Goal: Transaction & Acquisition: Book appointment/travel/reservation

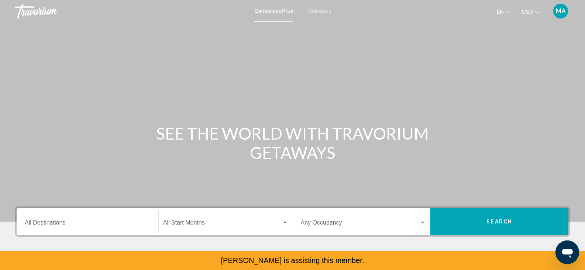
click at [319, 10] on span "Getaways" at bounding box center [319, 11] width 23 height 6
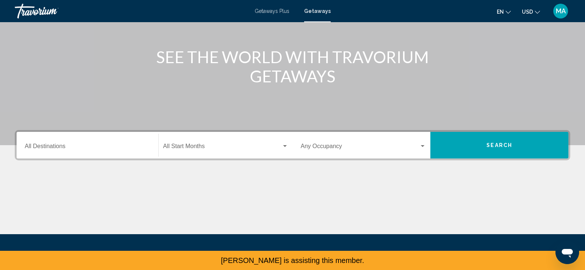
scroll to position [77, 0]
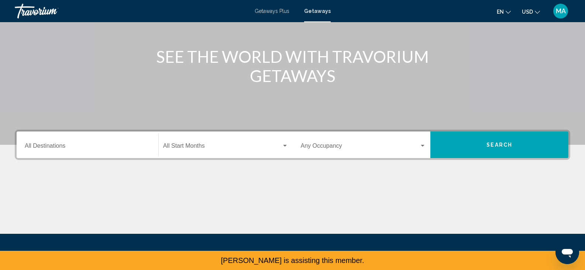
click at [89, 145] on input "Destination All Destinations" at bounding box center [87, 147] width 125 height 7
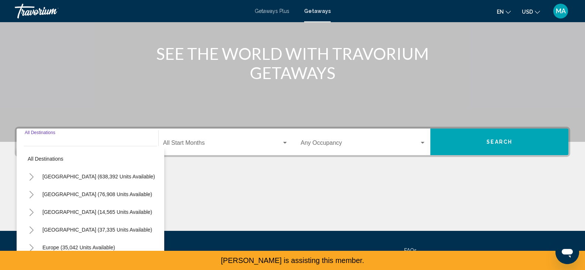
scroll to position [131, 0]
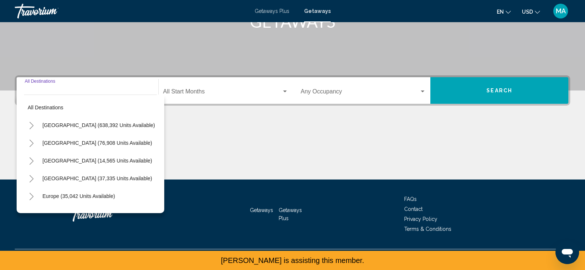
click at [34, 124] on button "Toggle United States (638,392 units available)" at bounding box center [31, 125] width 15 height 15
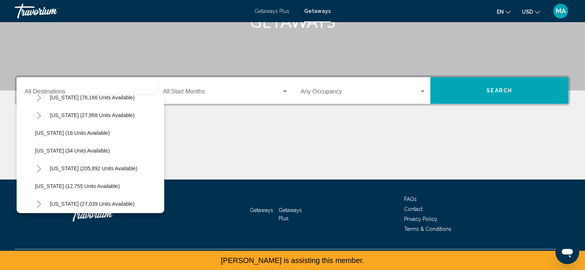
scroll to position [127, 0]
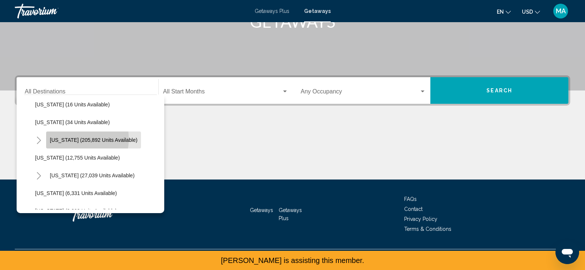
click at [72, 139] on span "[US_STATE] (205,892 units available)" at bounding box center [93, 140] width 87 height 6
type input "**********"
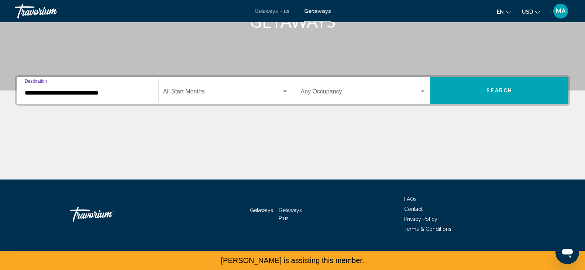
click at [201, 93] on span "Search widget" at bounding box center [222, 93] width 118 height 7
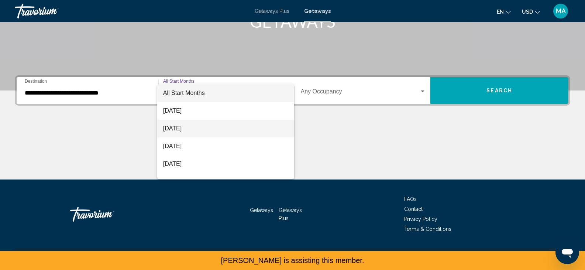
scroll to position [14, 0]
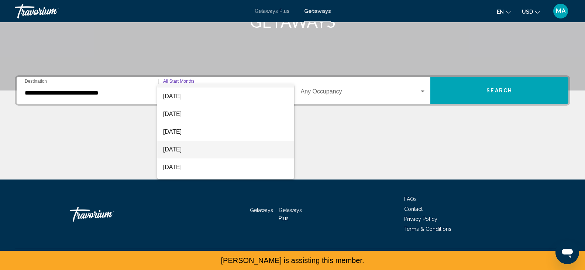
click at [195, 149] on span "[DATE]" at bounding box center [225, 150] width 125 height 18
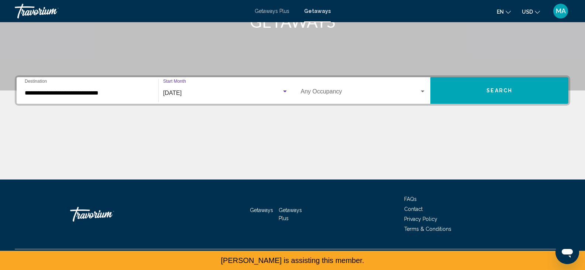
click at [321, 99] on div "Occupancy Any Occupancy" at bounding box center [363, 90] width 125 height 23
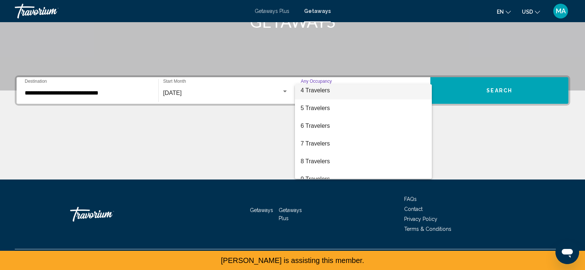
scroll to position [83, 0]
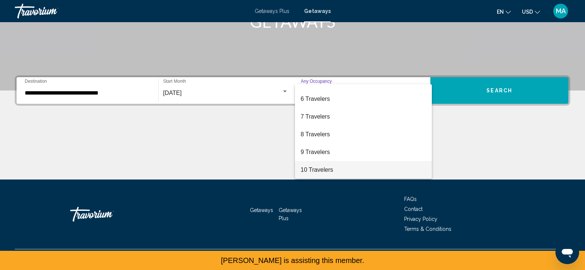
click at [326, 168] on span "10 Travelers" at bounding box center [363, 170] width 125 height 18
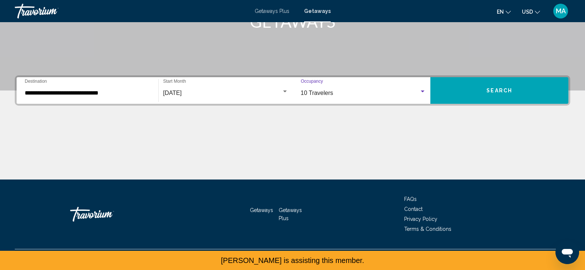
click at [472, 85] on button "Search" at bounding box center [499, 90] width 138 height 27
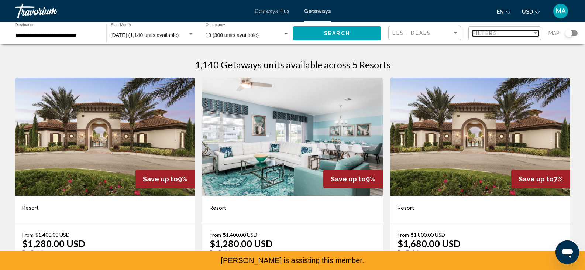
click at [503, 30] on div "Filters" at bounding box center [502, 33] width 60 height 6
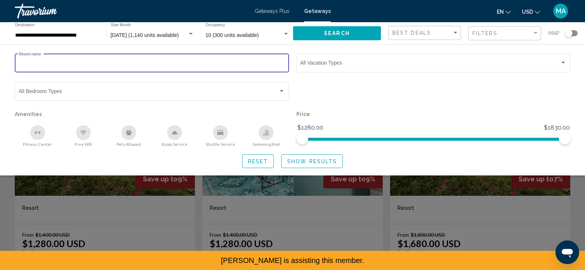
click at [73, 65] on input "Resort name" at bounding box center [152, 64] width 266 height 6
paste input "**********"
type input "**********"
click at [300, 162] on span "Show Results" at bounding box center [312, 161] width 50 height 6
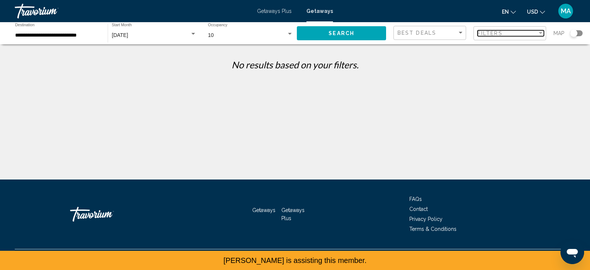
click at [517, 33] on div "Filters" at bounding box center [508, 33] width 60 height 6
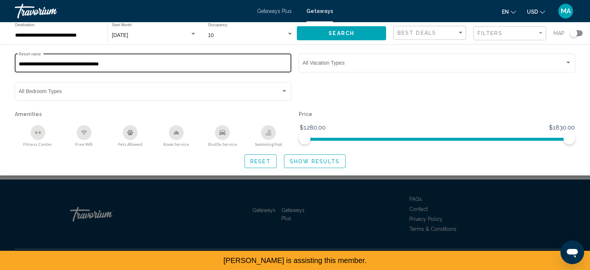
click at [210, 63] on input "**********" at bounding box center [153, 64] width 269 height 6
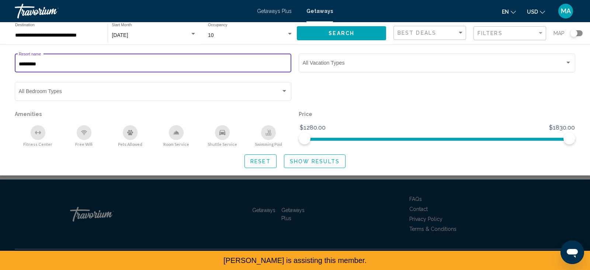
type input "********"
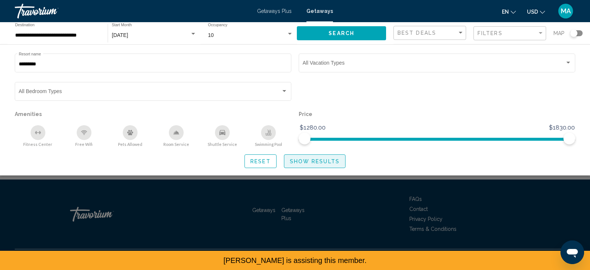
click at [309, 160] on span "Show Results" at bounding box center [315, 161] width 50 height 6
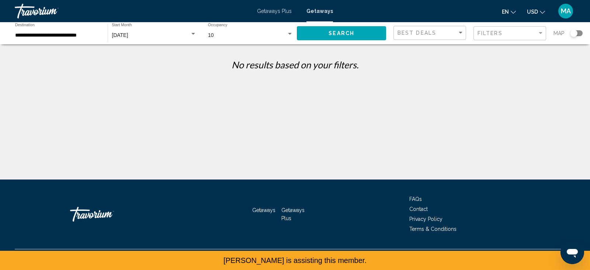
click at [346, 35] on span "Search" at bounding box center [342, 34] width 26 height 6
click at [280, 11] on span "Getaways Plus" at bounding box center [274, 11] width 35 height 6
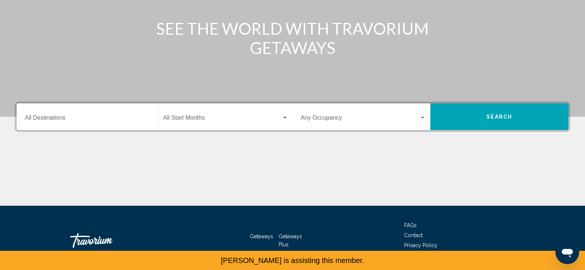
scroll to position [131, 0]
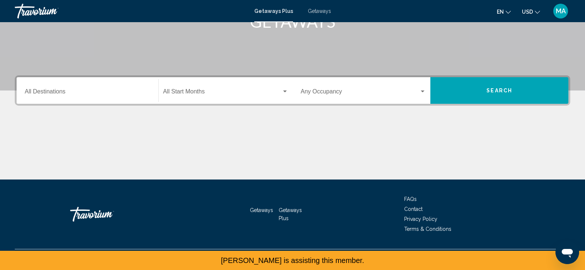
click at [89, 90] on input "Destination All Destinations" at bounding box center [87, 93] width 125 height 7
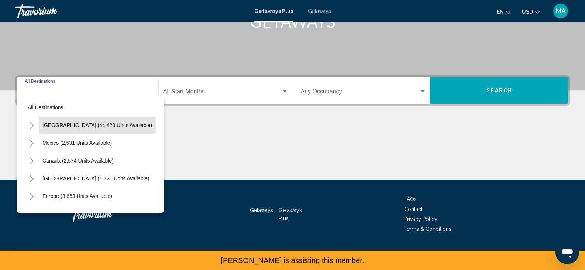
click at [44, 125] on span "[GEOGRAPHIC_DATA] (44,423 units available)" at bounding box center [97, 125] width 110 height 6
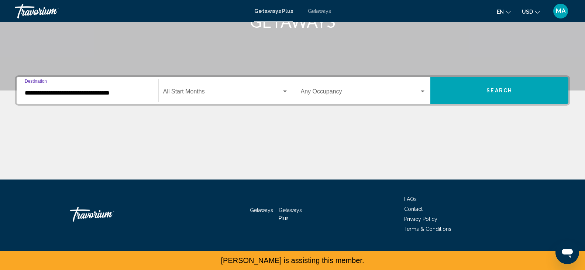
click at [44, 87] on div "**********" at bounding box center [87, 90] width 125 height 23
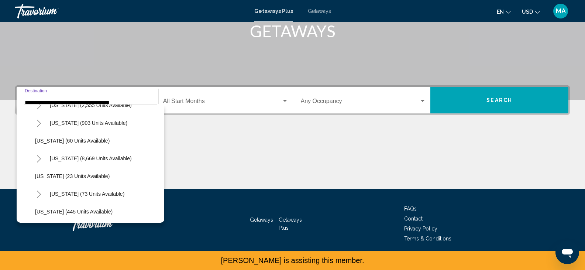
scroll to position [134, 0]
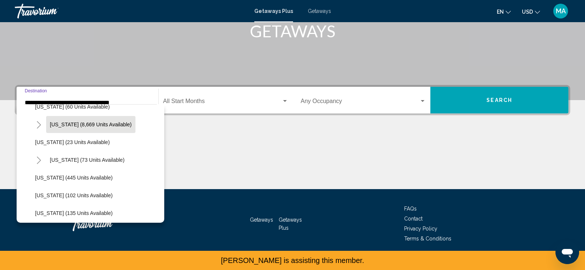
click at [60, 124] on span "[US_STATE] (8,669 units available)" at bounding box center [91, 124] width 82 height 6
type input "**********"
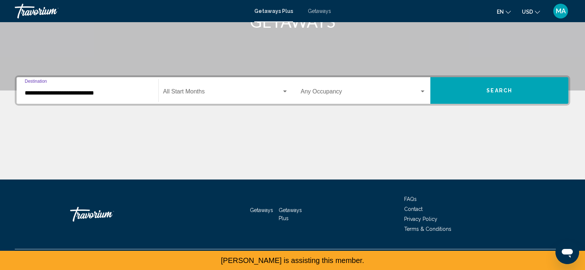
click at [206, 91] on span "Search widget" at bounding box center [222, 93] width 118 height 7
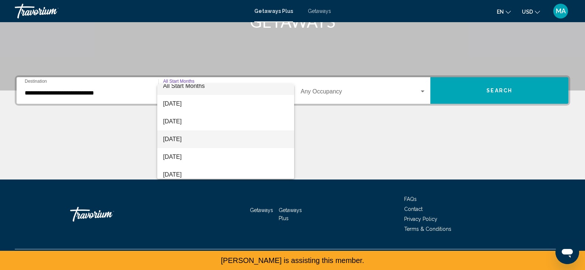
scroll to position [7, 0]
click at [202, 152] on span "[DATE]" at bounding box center [225, 157] width 125 height 18
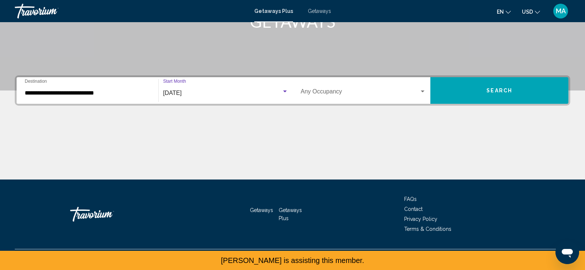
click at [312, 92] on span "Search widget" at bounding box center [360, 93] width 119 height 7
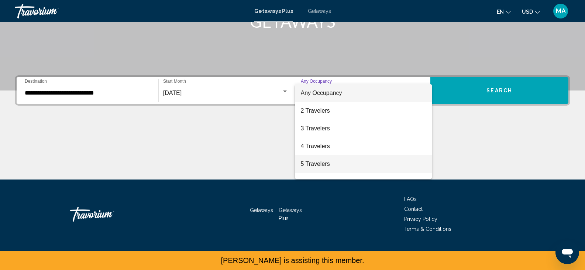
scroll to position [83, 0]
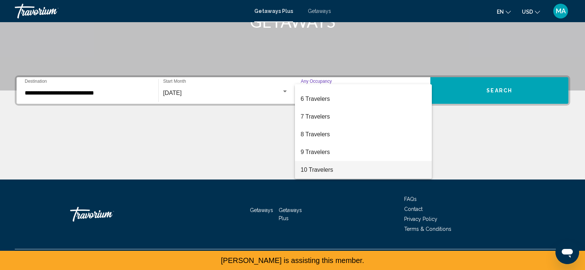
click at [330, 168] on span "10 Travelers" at bounding box center [363, 170] width 125 height 18
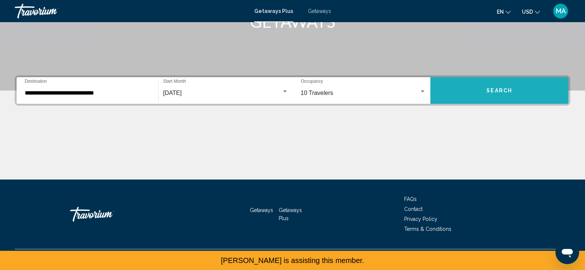
click at [477, 83] on button "Search" at bounding box center [499, 90] width 138 height 27
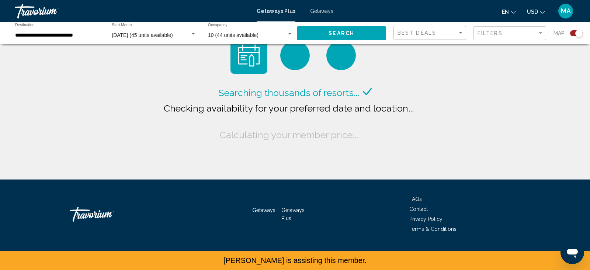
click at [579, 34] on div "Search widget" at bounding box center [578, 33] width 7 height 7
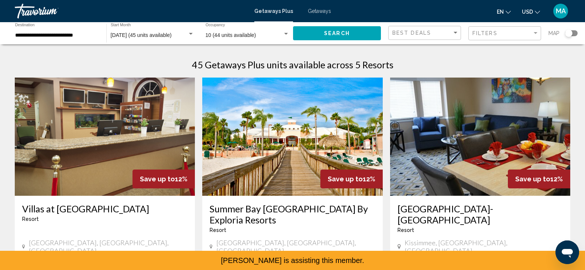
click at [432, 29] on div "Best Deals" at bounding box center [425, 33] width 66 height 14
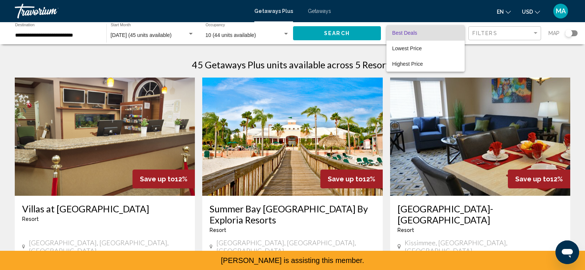
click at [488, 55] on div at bounding box center [292, 135] width 585 height 270
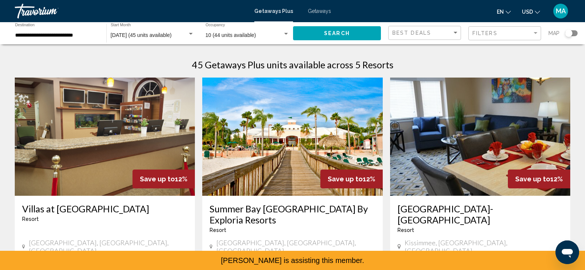
click at [495, 38] on div "Filters" at bounding box center [505, 34] width 66 height 14
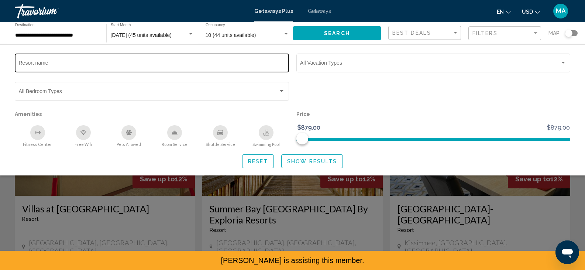
click at [71, 61] on input "Resort name" at bounding box center [152, 64] width 266 height 6
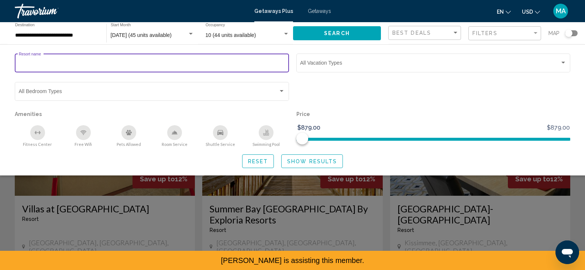
paste input "**********"
type input "**********"
click at [320, 165] on button "Show Results" at bounding box center [312, 161] width 62 height 14
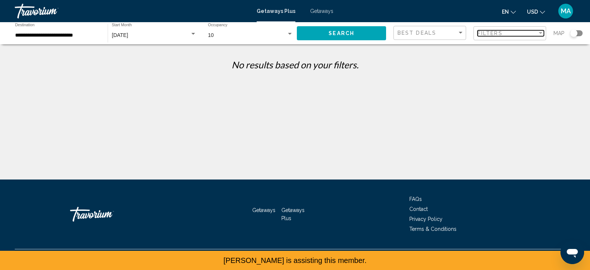
click at [499, 35] on span "Filters" at bounding box center [490, 33] width 25 height 6
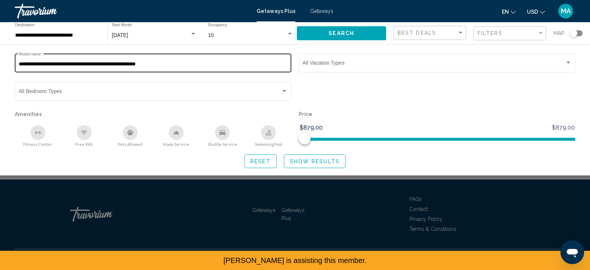
click at [190, 69] on div "**********" at bounding box center [153, 62] width 269 height 20
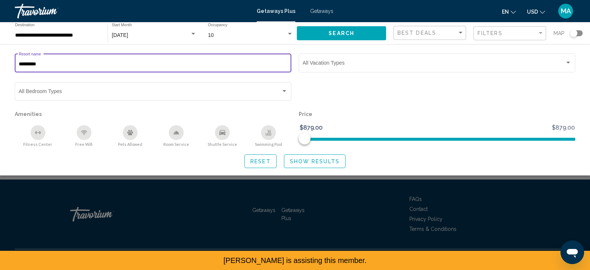
type input "********"
click at [328, 161] on span "Show Results" at bounding box center [315, 161] width 50 height 6
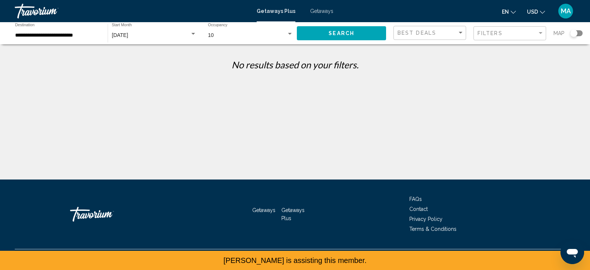
click at [316, 11] on span "Getaways" at bounding box center [321, 11] width 23 height 6
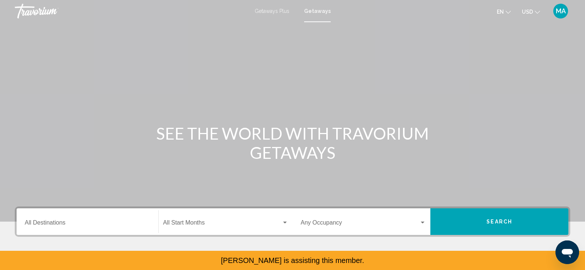
scroll to position [131, 0]
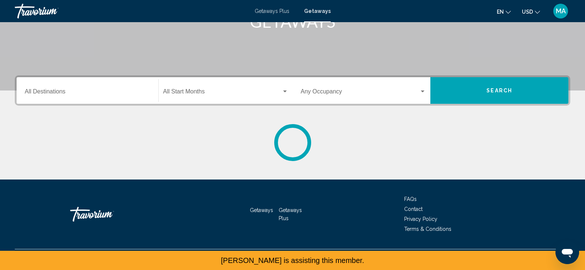
click at [73, 91] on input "Destination All Destinations" at bounding box center [87, 93] width 125 height 7
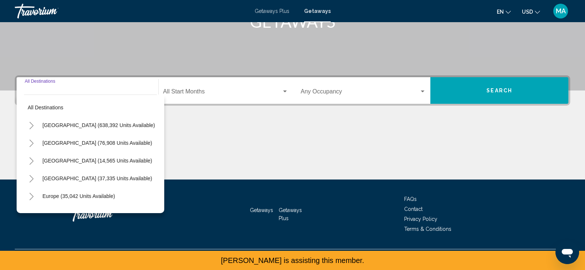
click at [35, 123] on button "Toggle United States (638,392 units available)" at bounding box center [31, 125] width 15 height 15
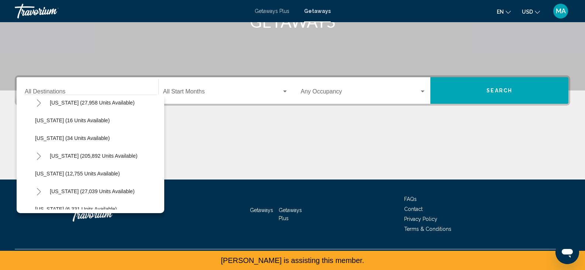
scroll to position [111, 0]
click at [68, 154] on span "[US_STATE] (205,892 units available)" at bounding box center [93, 155] width 87 height 6
type input "**********"
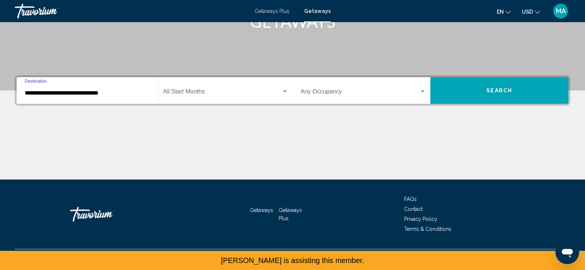
click at [193, 93] on span "Search widget" at bounding box center [222, 93] width 118 height 7
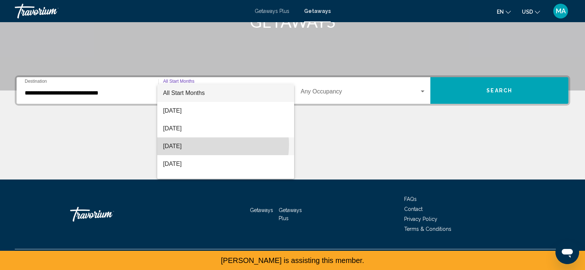
click at [201, 144] on span "[DATE]" at bounding box center [225, 146] width 125 height 18
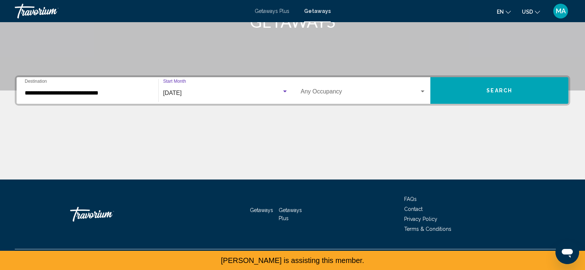
click at [338, 89] on div "Occupancy Any Occupancy" at bounding box center [363, 90] width 125 height 23
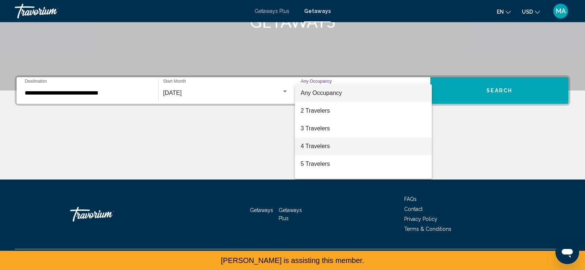
scroll to position [83, 0]
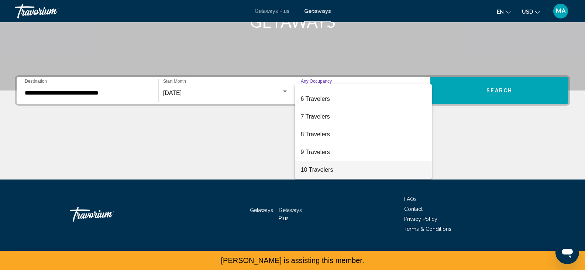
click at [323, 168] on span "10 Travelers" at bounding box center [363, 170] width 125 height 18
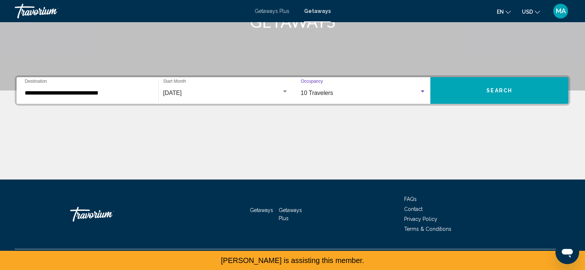
click at [467, 84] on button "Search" at bounding box center [499, 90] width 138 height 27
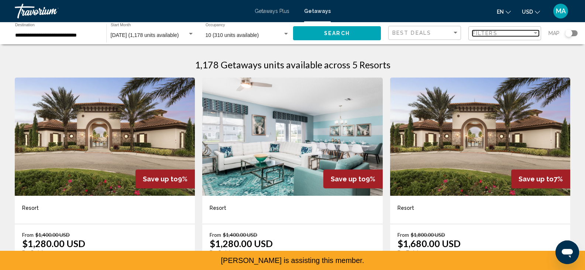
click at [504, 34] on div "Filters" at bounding box center [502, 33] width 60 height 6
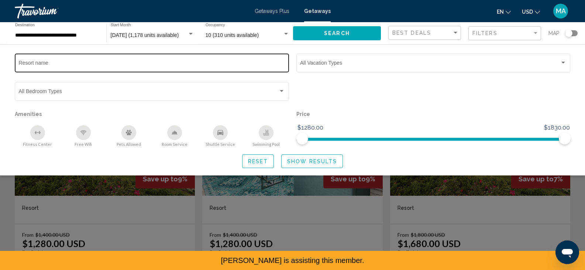
click at [154, 64] on input "Resort name" at bounding box center [152, 64] width 266 height 6
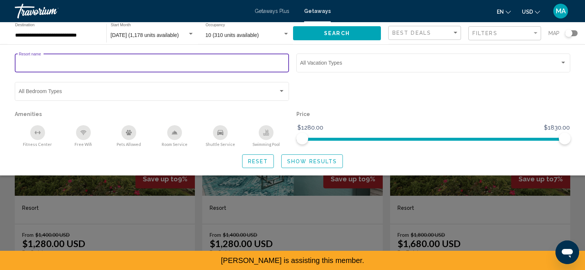
paste input "**********"
type input "**********"
click at [183, 201] on div "Search widget" at bounding box center [292, 190] width 585 height 159
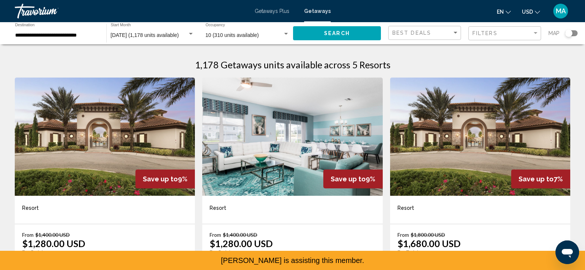
click at [312, 10] on span "Getaways" at bounding box center [317, 11] width 27 height 6
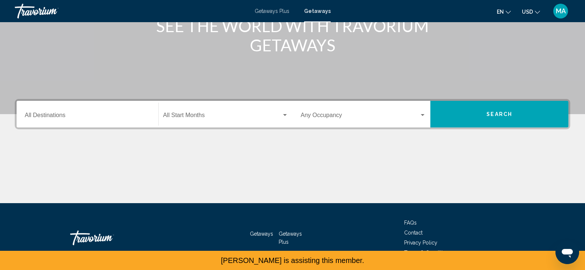
click at [51, 114] on input "Destination All Destinations" at bounding box center [87, 116] width 125 height 7
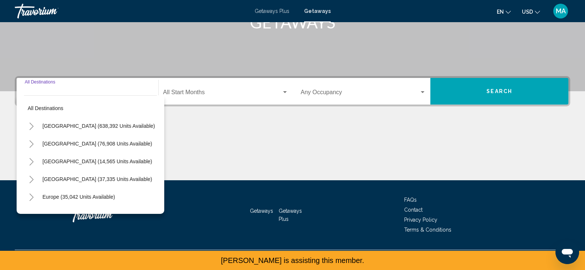
scroll to position [131, 0]
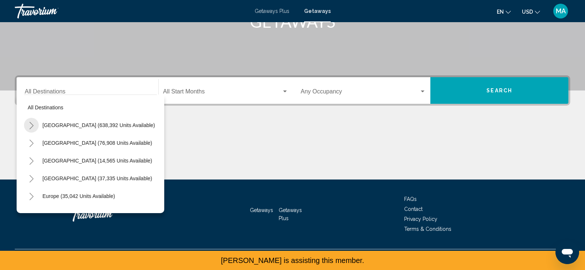
click at [30, 126] on icon "Toggle United States (638,392 units available)" at bounding box center [32, 125] width 6 height 7
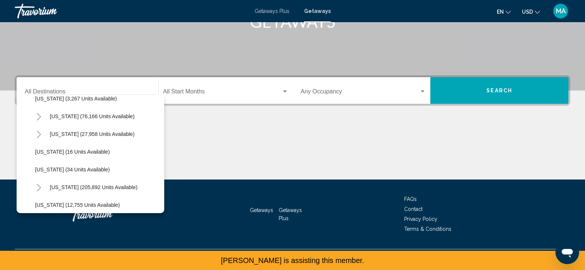
scroll to position [92, 0]
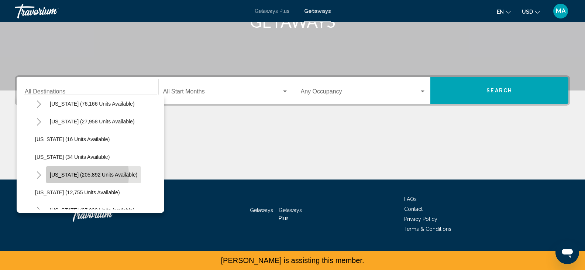
click at [59, 174] on span "[US_STATE] (205,892 units available)" at bounding box center [93, 174] width 87 height 6
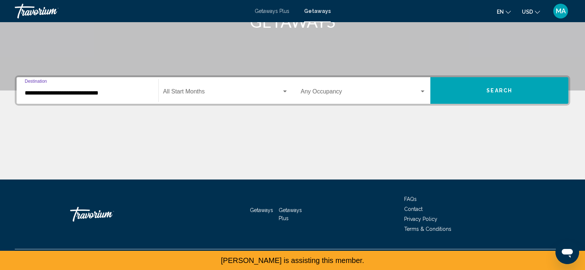
click at [92, 95] on input "**********" at bounding box center [87, 93] width 125 height 7
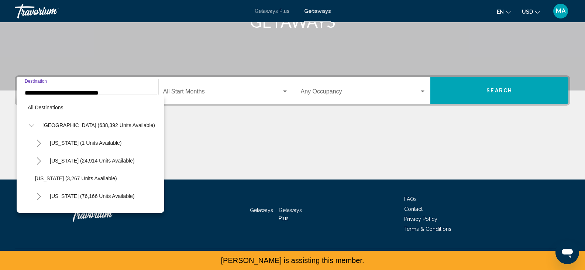
scroll to position [118, 0]
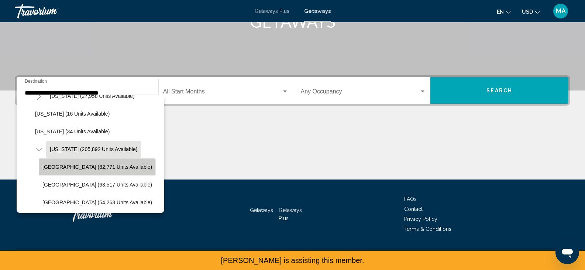
click at [51, 168] on span "[GEOGRAPHIC_DATA] (82,771 units available)" at bounding box center [97, 167] width 110 height 6
type input "**********"
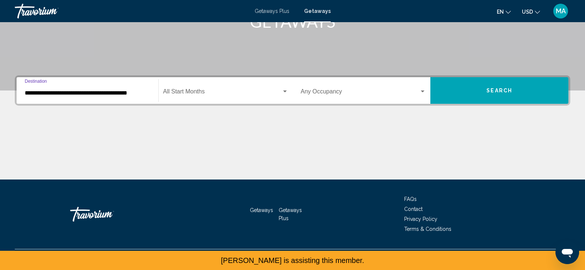
click at [194, 92] on span "Search widget" at bounding box center [222, 93] width 118 height 7
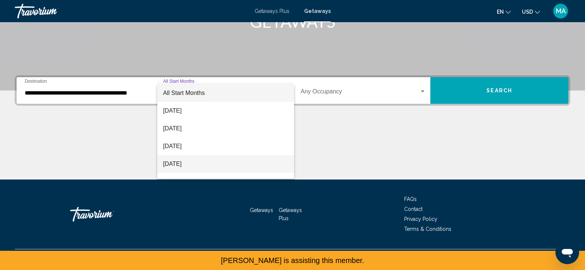
click at [198, 163] on span "[DATE]" at bounding box center [225, 164] width 125 height 18
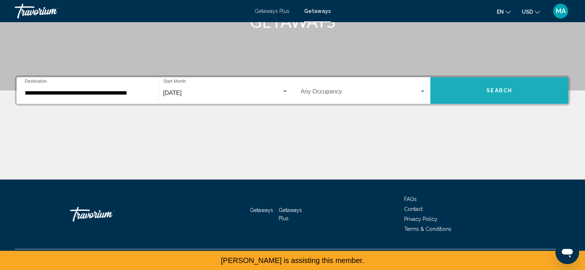
click at [481, 87] on button "Search" at bounding box center [499, 90] width 138 height 27
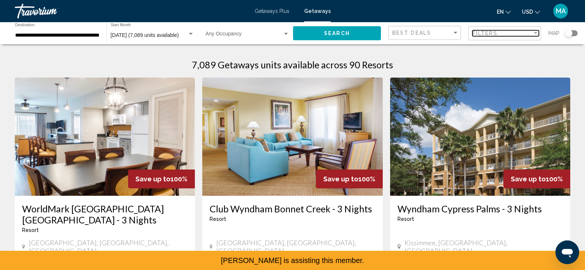
click at [498, 32] on div "Filters" at bounding box center [502, 33] width 60 height 6
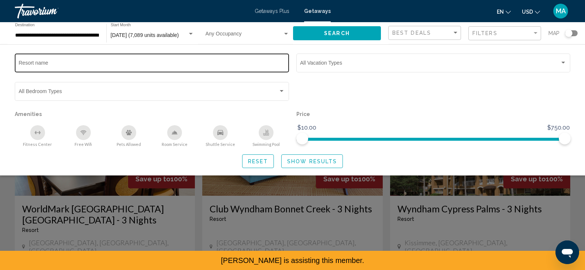
click at [42, 62] on input "Resort name" at bounding box center [152, 64] width 266 height 6
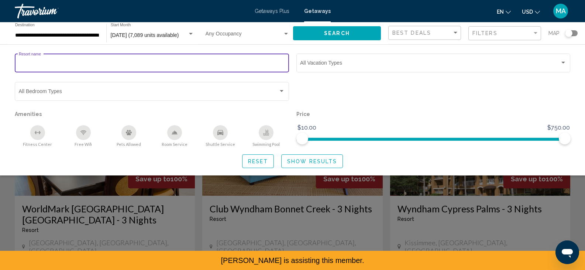
paste input "**********"
type input "**********"
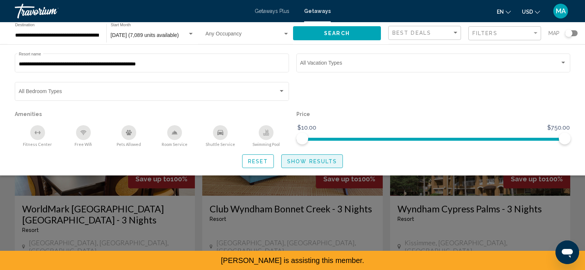
click at [311, 159] on span "Show Results" at bounding box center [312, 161] width 50 height 6
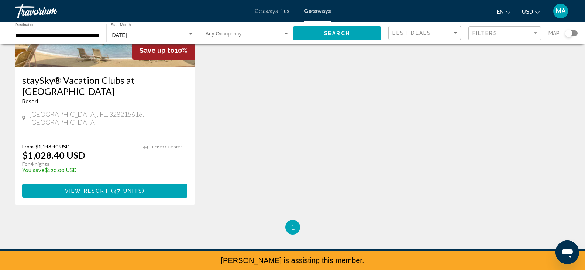
scroll to position [129, 0]
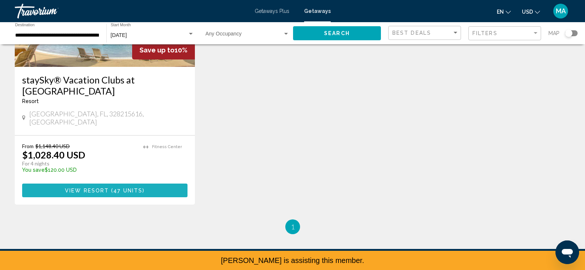
click at [114, 187] on span "47 units" at bounding box center [127, 190] width 29 height 6
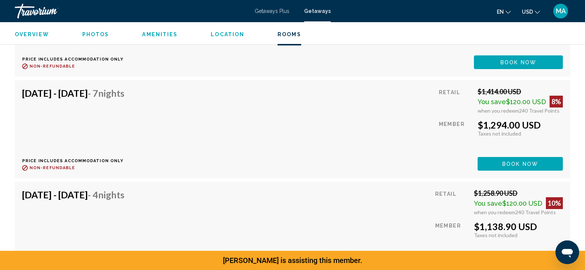
scroll to position [1553, 0]
click at [463, 114] on div "Retail $1,414.00 USD You save $120.00 USD 8% when you redeem 240 Travel Points …" at bounding box center [500, 129] width 124 height 83
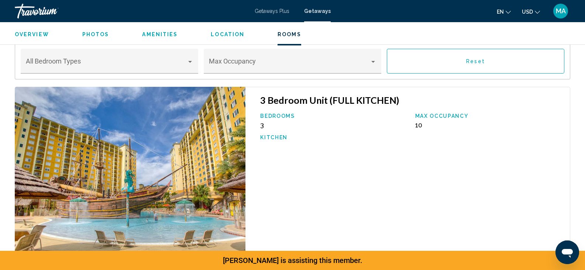
scroll to position [1056, 0]
